Goal: Communication & Community: Ask a question

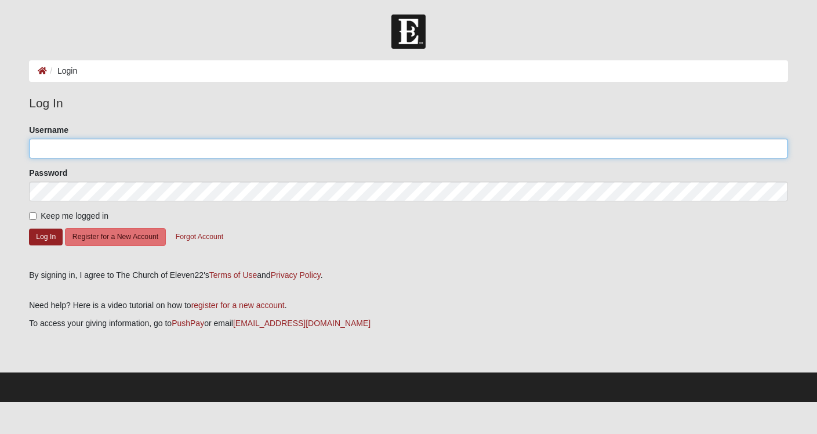
type input "[EMAIL_ADDRESS][DOMAIN_NAME]"
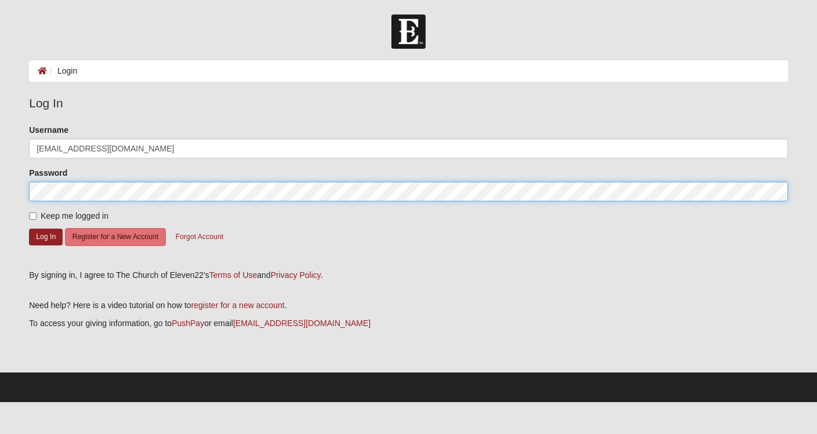
click at [46, 236] on button "Log In" at bounding box center [46, 236] width 34 height 17
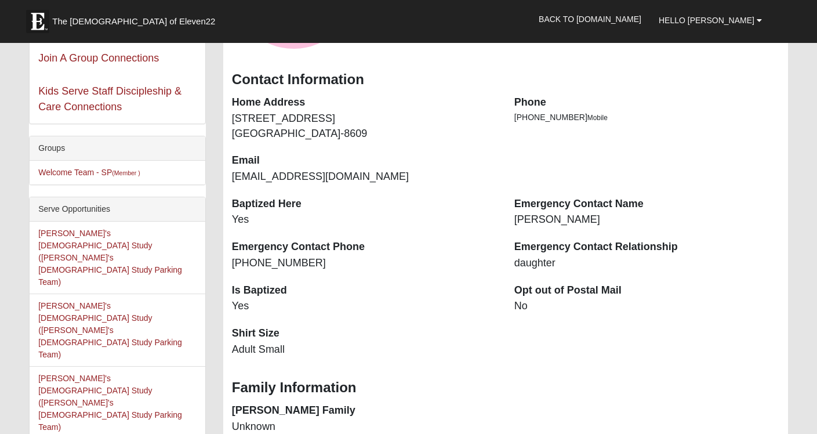
scroll to position [183, 0]
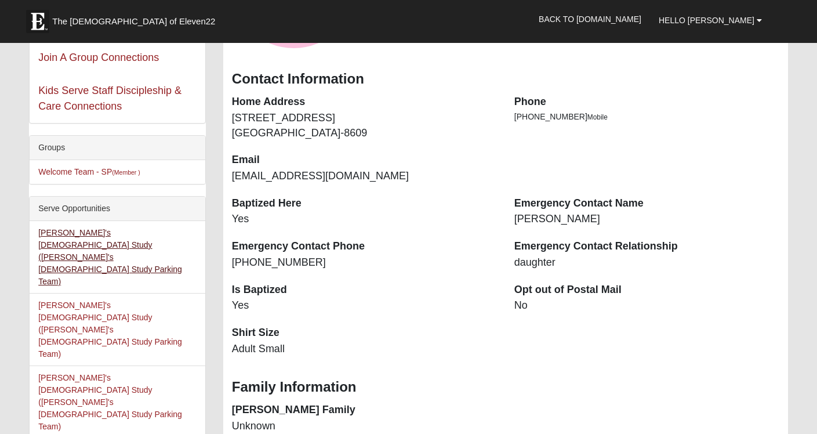
click at [95, 240] on link "Elijah Men's Bible Study (Elijah Men's Bible Study Parking Team)" at bounding box center [110, 257] width 144 height 58
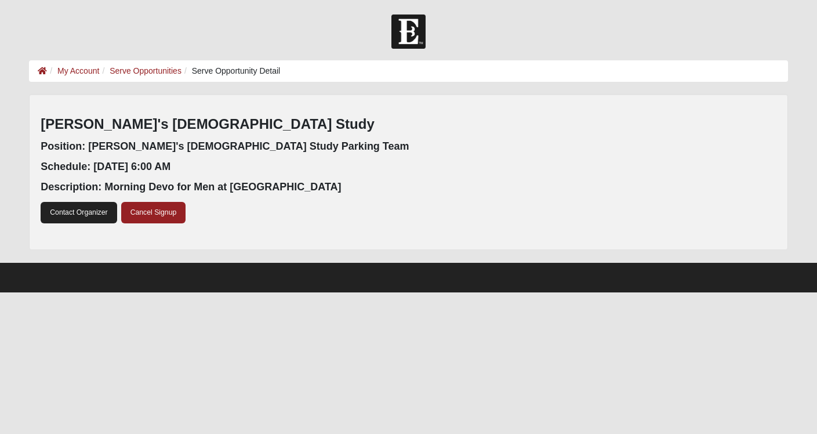
click at [93, 209] on link "Contact Organizer" at bounding box center [79, 212] width 76 height 21
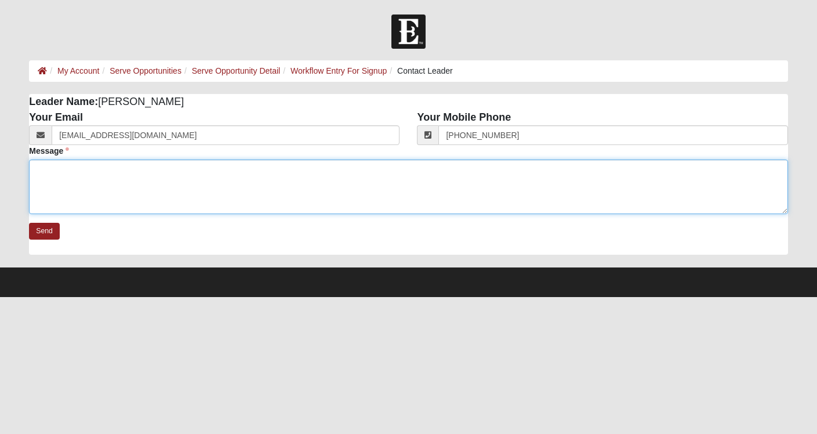
click at [82, 168] on textarea "Message" at bounding box center [408, 186] width 759 height 54
click at [181, 169] on textarea "Hi Maria, Could you please send me the group me sign up for" at bounding box center [408, 186] width 759 height 54
click at [233, 170] on textarea "Hi Maria, Could you please send me the link/ group me sign up for" at bounding box center [408, 186] width 759 height 54
click at [269, 172] on textarea "Hi Maria, Could you please send me the link for sign up for" at bounding box center [408, 186] width 759 height 54
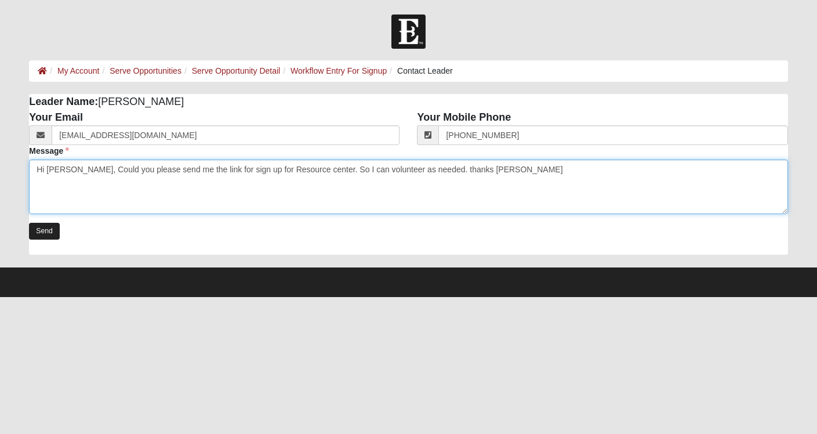
type textarea "Hi Maria, Could you please send me the link for sign up for Resource center. So…"
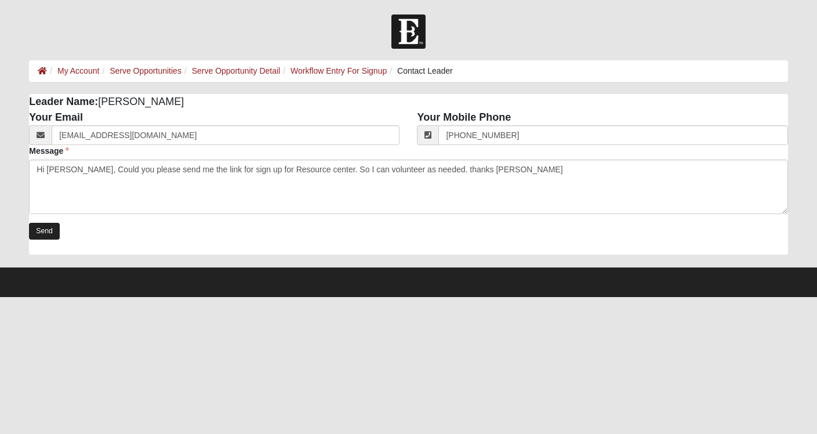
click at [50, 229] on link "Send" at bounding box center [44, 231] width 31 height 17
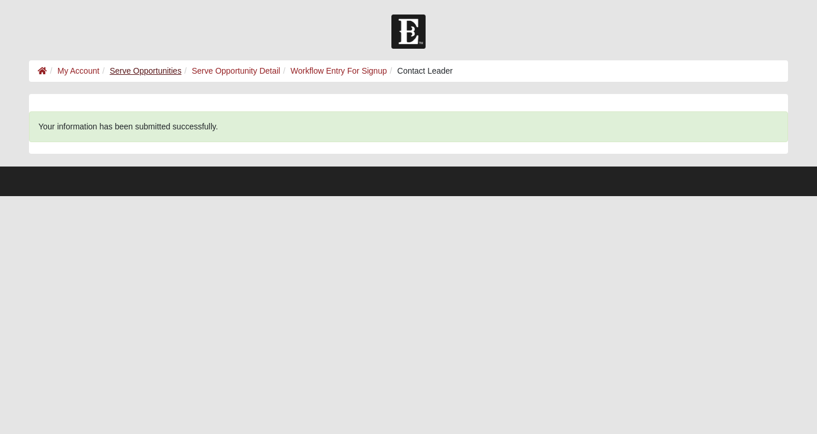
click at [157, 71] on link "Serve Opportunities" at bounding box center [146, 70] width 72 height 9
click at [272, 68] on link "Serve Opportunity Detail" at bounding box center [236, 70] width 89 height 9
click at [368, 71] on link "Workflow Entry For Signup" at bounding box center [338, 70] width 96 height 9
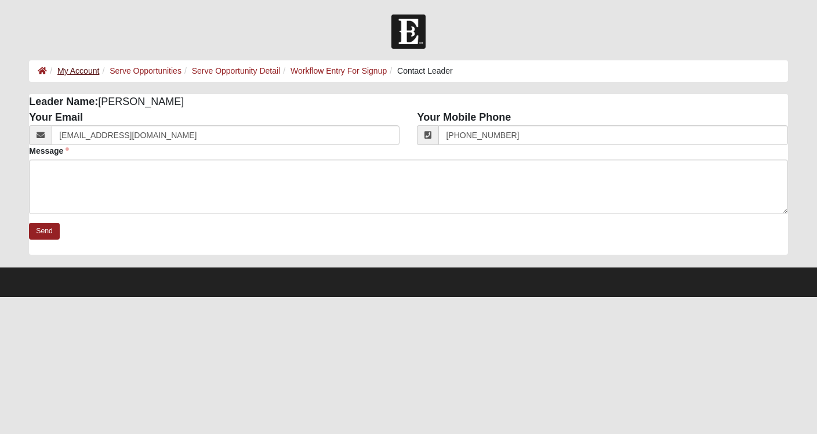
click at [71, 70] on link "My Account" at bounding box center [78, 70] width 42 height 9
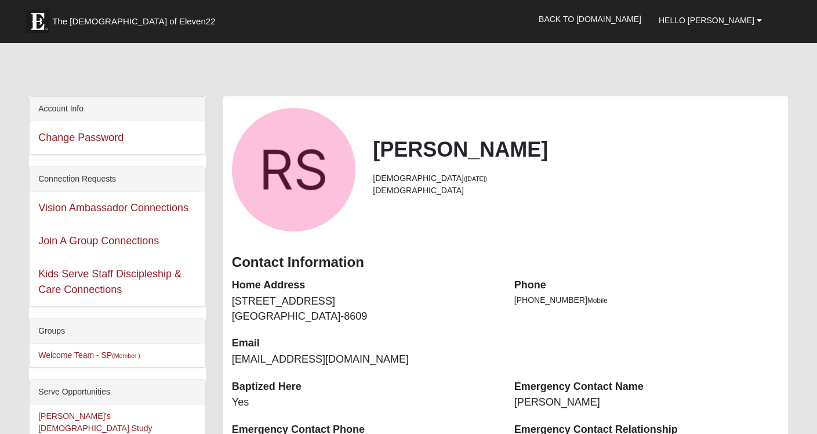
click at [112, 21] on span "The [DEMOGRAPHIC_DATA] of Eleven22" at bounding box center [133, 22] width 163 height 12
